Goal: Task Accomplishment & Management: Manage account settings

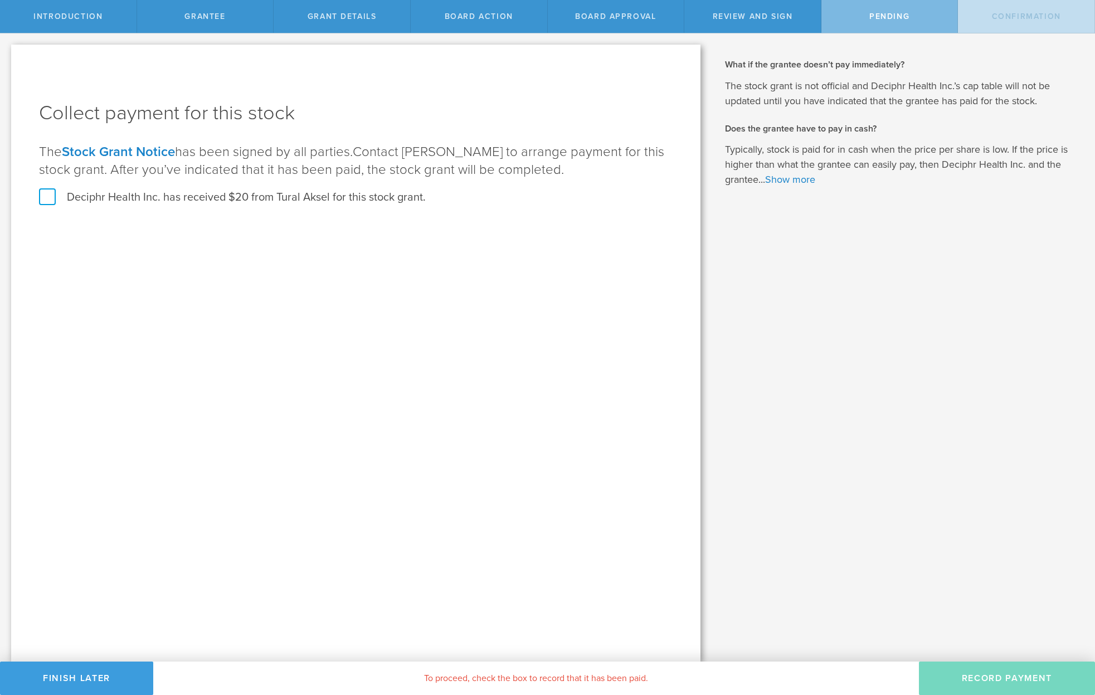
click at [43, 197] on label "Deciphr Health Inc. has received $20 from Tural Aksel for this stock grant." at bounding box center [232, 197] width 387 height 14
click at [0, 0] on input "Deciphr Health Inc. has received $20 from Tural Aksel for this stock grant." at bounding box center [0, 0] width 0 height 0
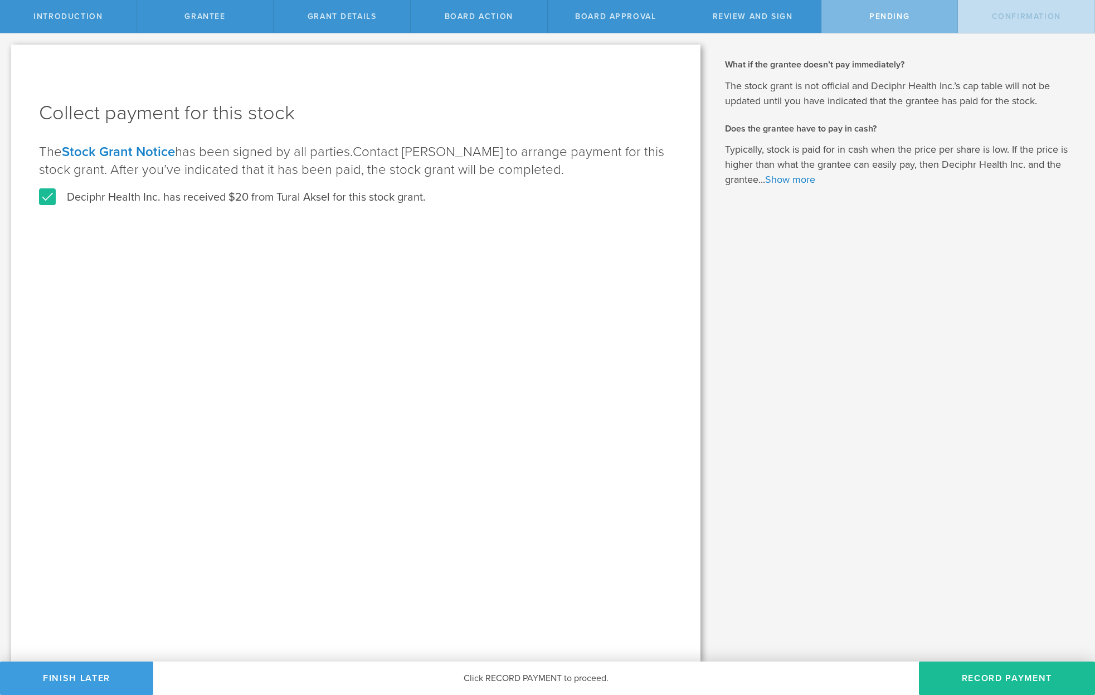
drag, startPoint x: 1001, startPoint y: 672, endPoint x: 945, endPoint y: 632, distance: 69.5
click at [1001, 672] on button "Record Payment" at bounding box center [1006, 677] width 176 height 33
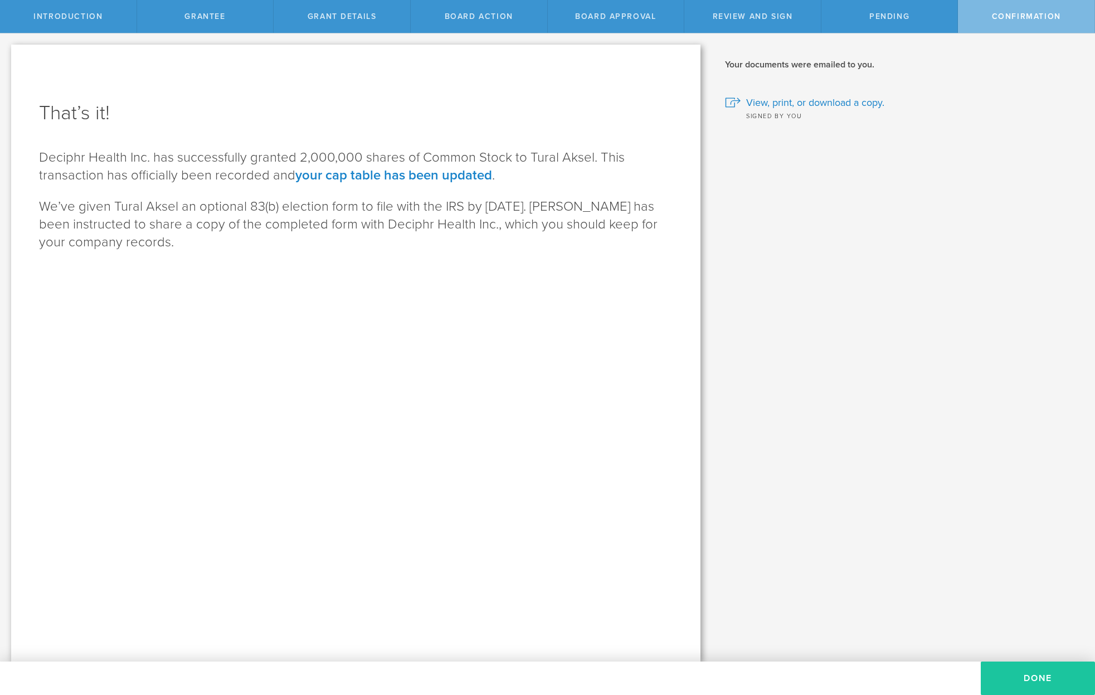
click at [1039, 674] on button "Done" at bounding box center [1037, 677] width 114 height 33
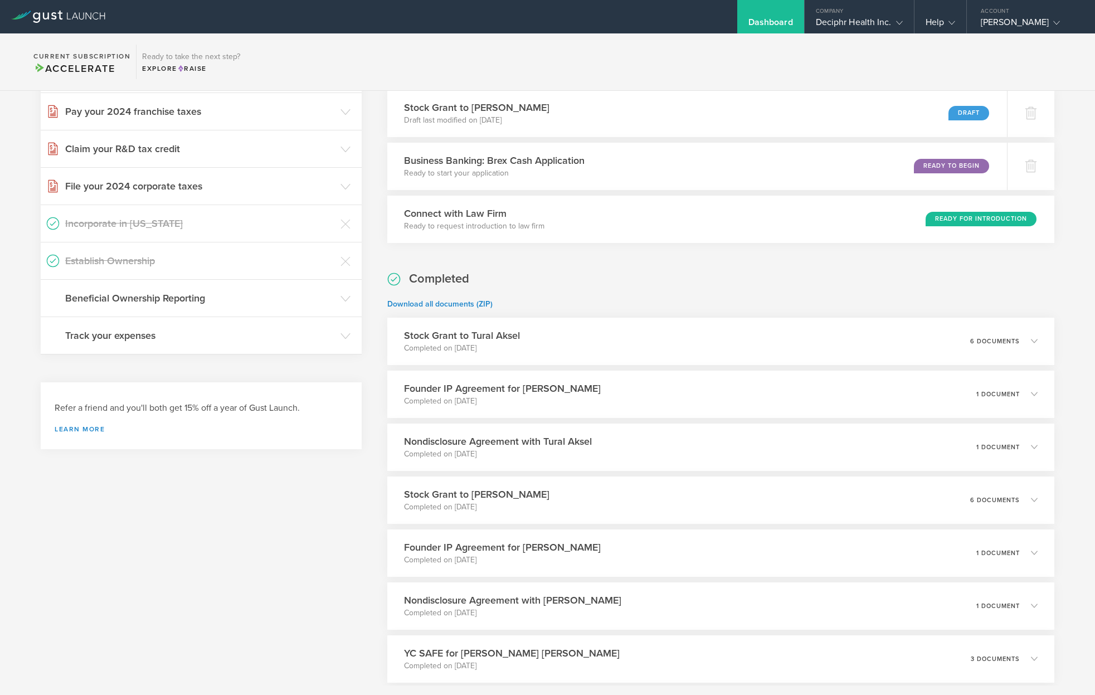
scroll to position [389, 0]
